Goal: Task Accomplishment & Management: Use online tool/utility

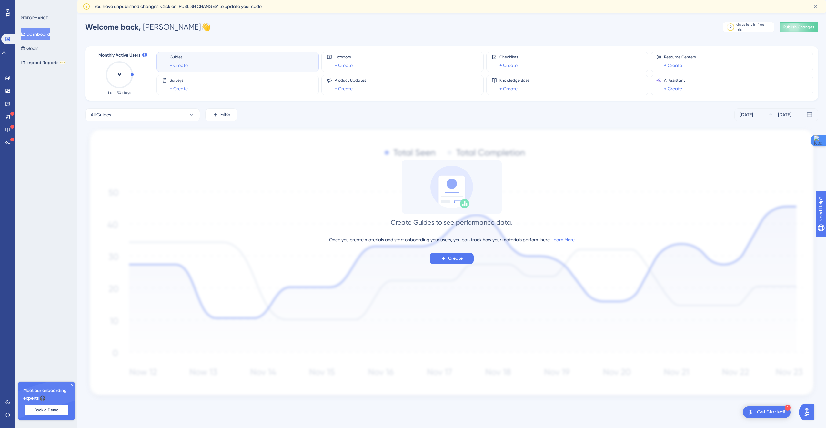
click at [266, 33] on div "Welcome back, [PERSON_NAME] 👋 9 days left in free trial Click to see upgrade op…" at bounding box center [451, 27] width 733 height 13
click at [7, 101] on icon at bounding box center [7, 103] width 5 height 5
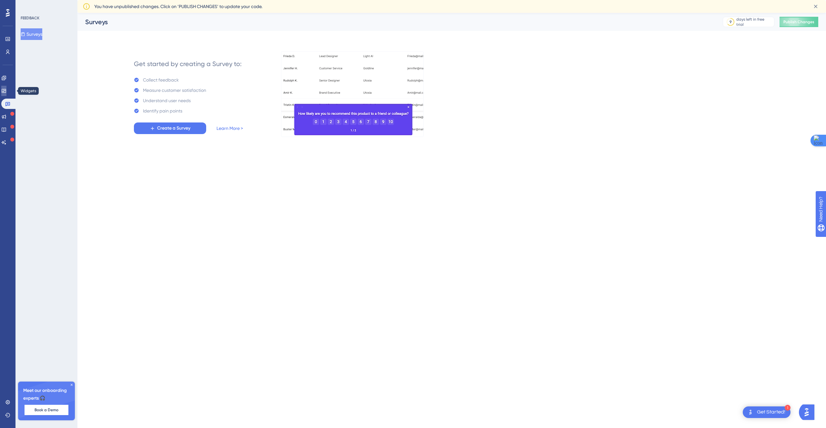
click at [6, 92] on icon at bounding box center [3, 90] width 5 height 5
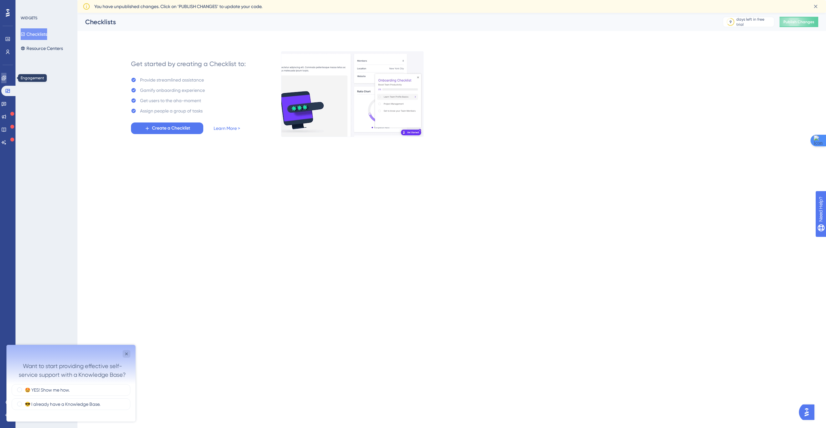
click at [6, 76] on icon at bounding box center [4, 78] width 4 height 4
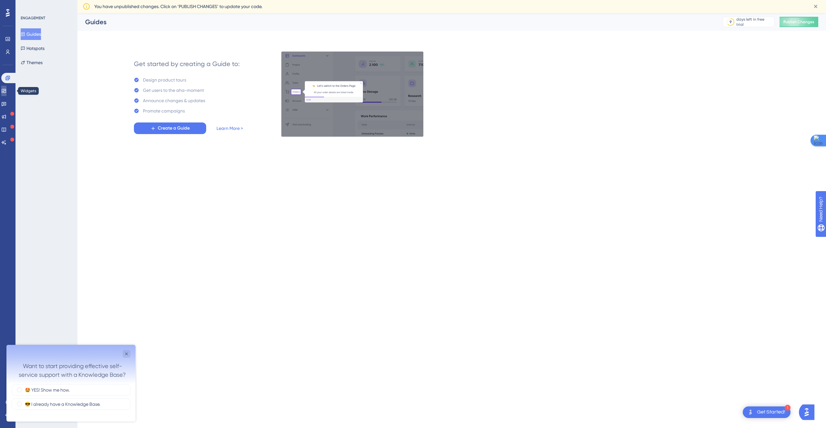
click at [6, 90] on icon at bounding box center [3, 90] width 5 height 5
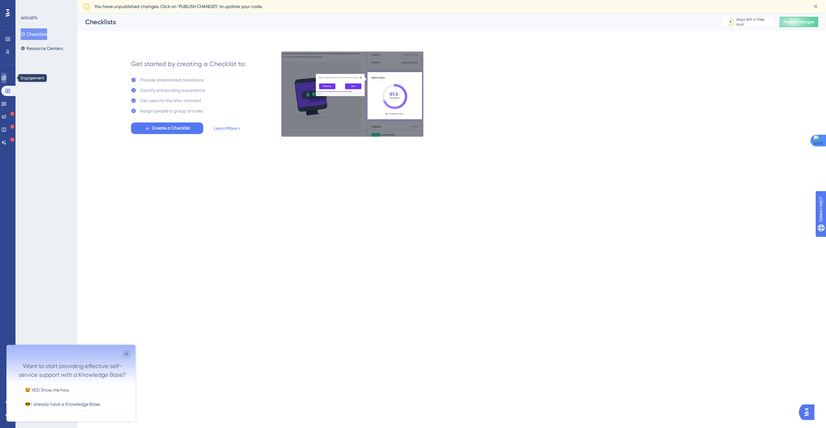
click at [4, 77] on link at bounding box center [3, 78] width 5 height 10
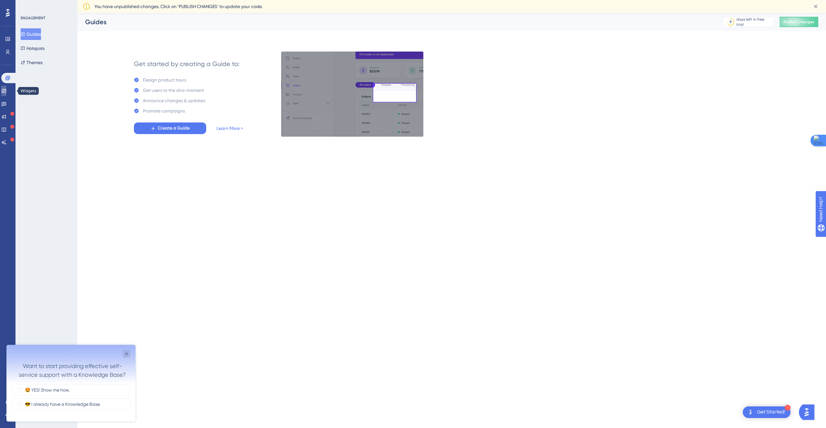
click at [6, 86] on link at bounding box center [3, 91] width 5 height 10
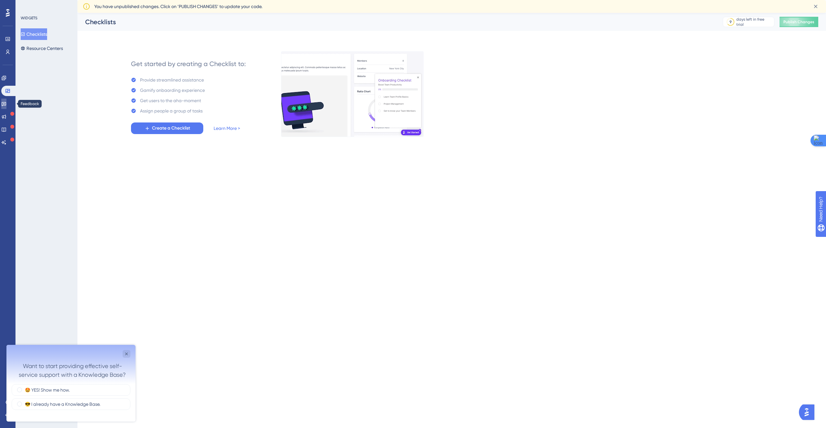
click at [6, 99] on link at bounding box center [3, 104] width 5 height 10
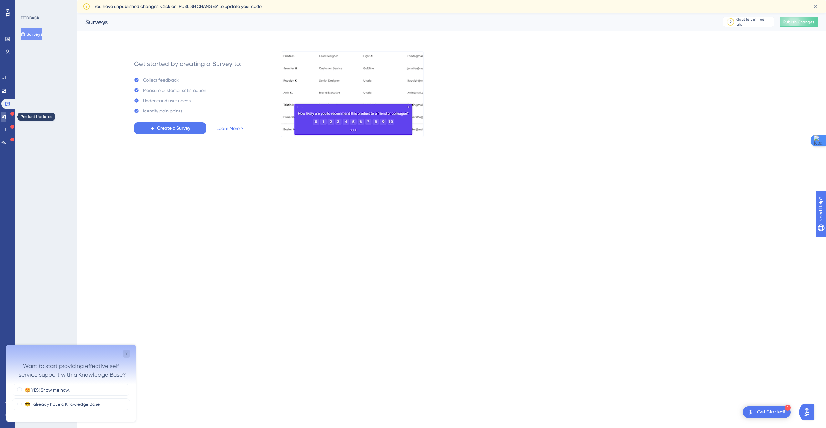
click at [5, 116] on link at bounding box center [3, 117] width 5 height 10
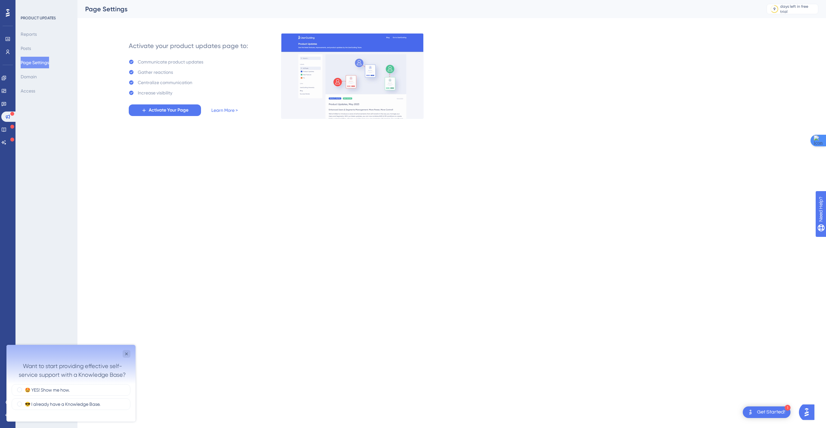
click at [768, 413] on div "Get Started!" at bounding box center [771, 412] width 28 height 7
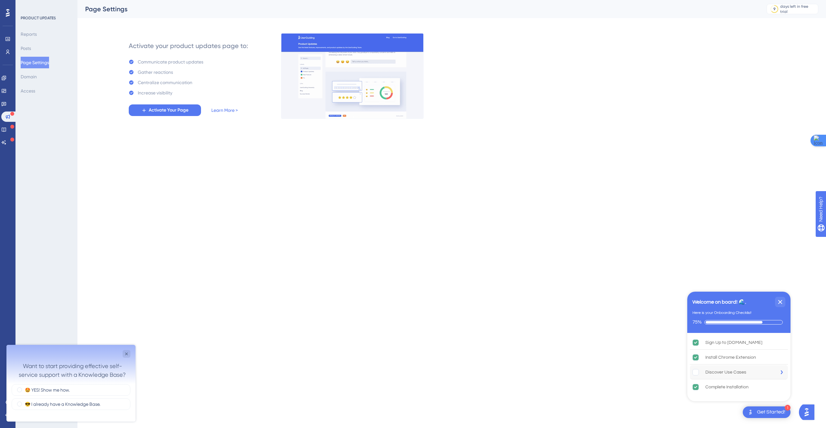
click at [732, 374] on div "Discover Use Cases" at bounding box center [725, 373] width 41 height 8
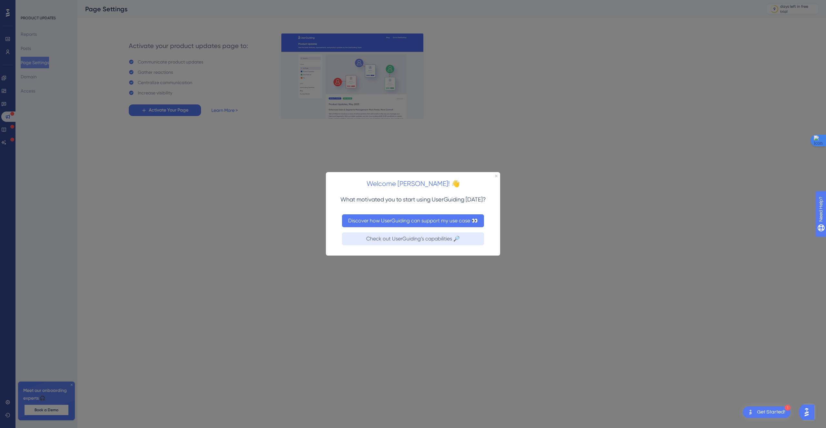
click at [395, 215] on button "Discover how UserGuiding can support my use case 👀" at bounding box center [413, 220] width 142 height 13
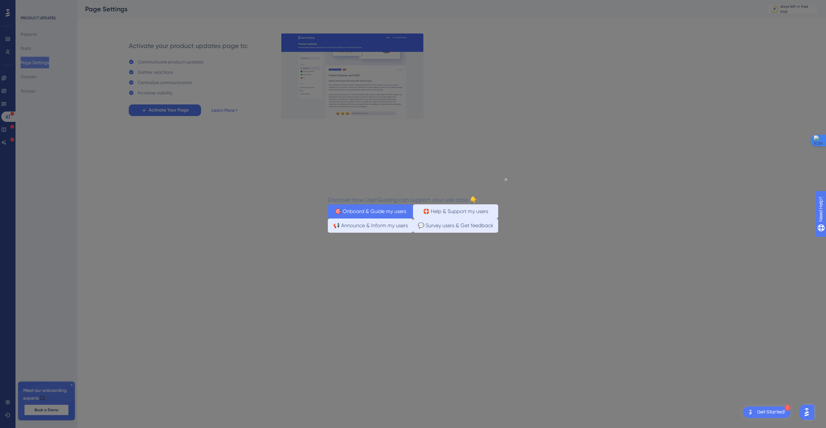
click at [386, 214] on button "🎯 Onboard & Guide my users" at bounding box center [370, 211] width 85 height 14
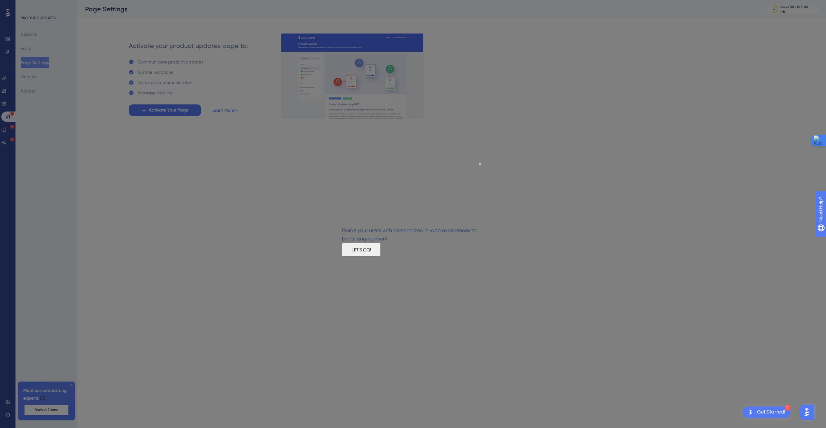
drag, startPoint x: 408, startPoint y: 253, endPoint x: 750, endPoint y: 414, distance: 378.0
click at [381, 253] on button "LET'S GO!" at bounding box center [361, 250] width 39 height 14
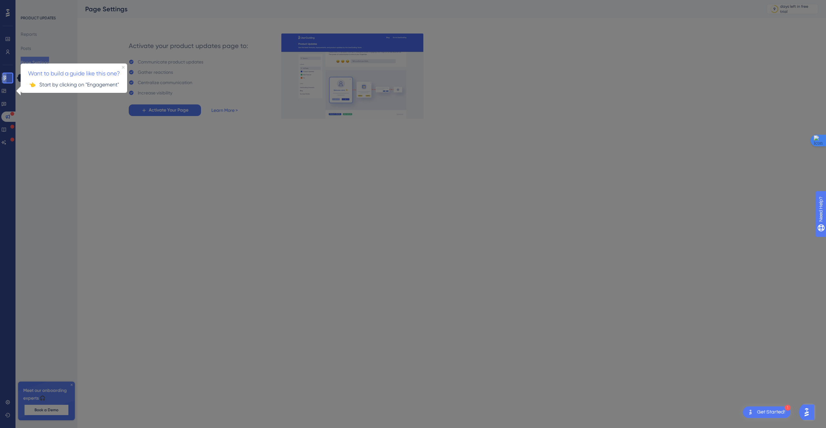
click at [6, 78] on icon at bounding box center [3, 77] width 5 height 5
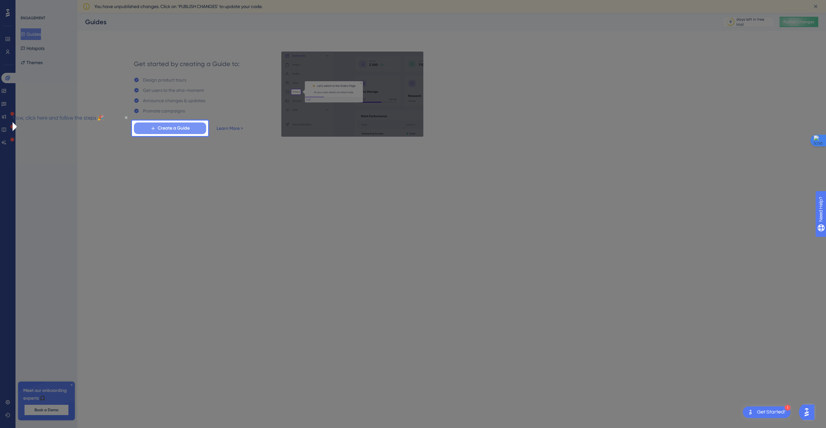
click at [173, 129] on span "Create a Guide" at bounding box center [174, 128] width 32 height 8
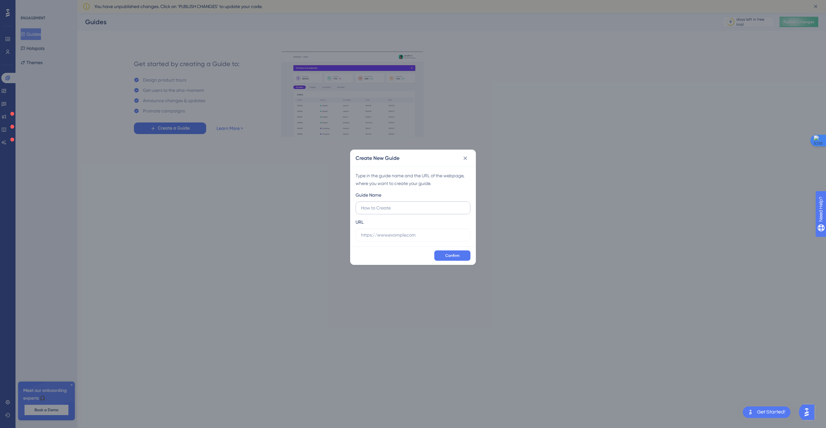
click at [406, 206] on input "text" at bounding box center [413, 207] width 104 height 7
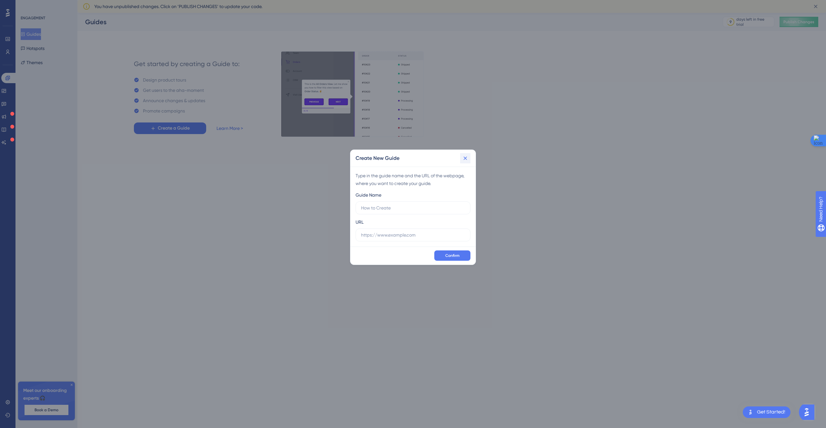
click at [469, 159] on button at bounding box center [465, 158] width 10 height 10
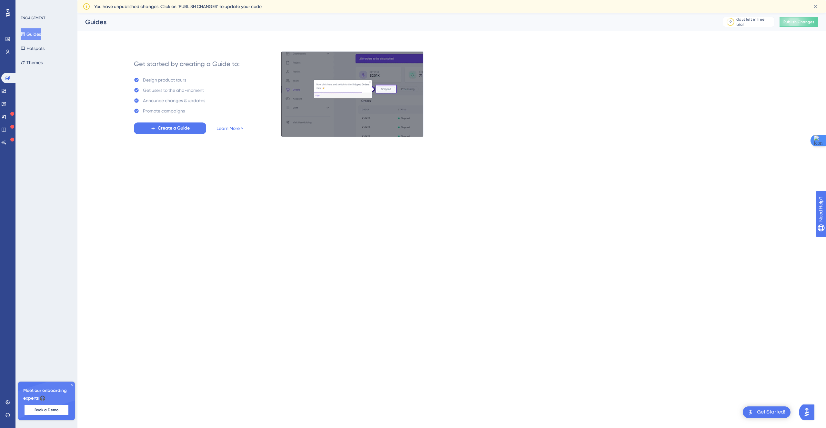
click at [782, 413] on div "Get Started!" at bounding box center [771, 412] width 28 height 7
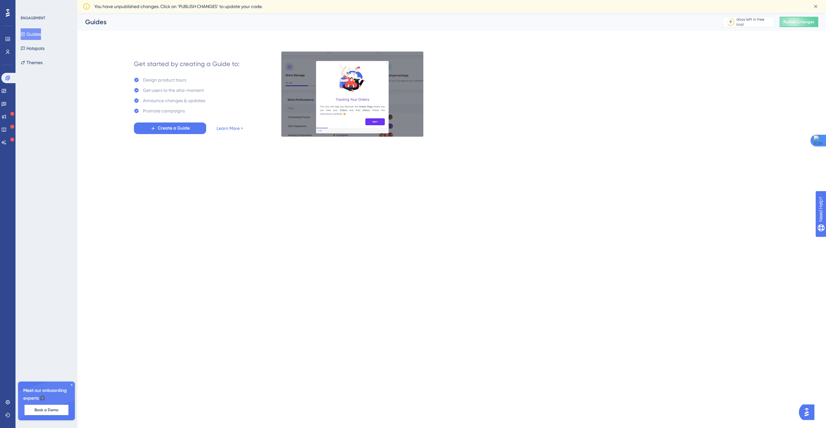
click at [807, 409] on img "Open AI Assistant Launcher" at bounding box center [806, 413] width 12 height 12
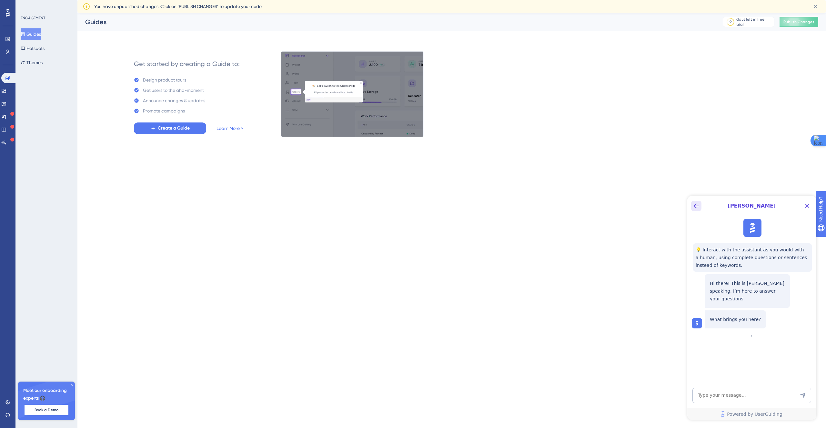
click at [699, 210] on button "Back Button" at bounding box center [696, 206] width 10 height 10
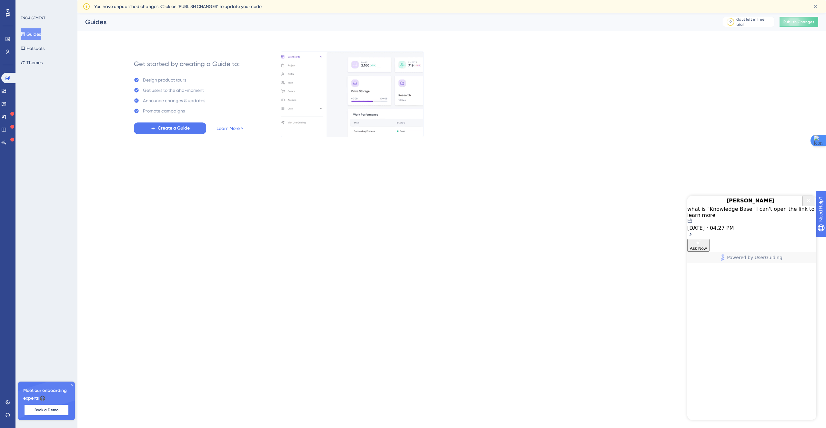
click at [804, 204] on icon "Close Button" at bounding box center [808, 201] width 8 height 8
